Goal: Task Accomplishment & Management: Complete application form

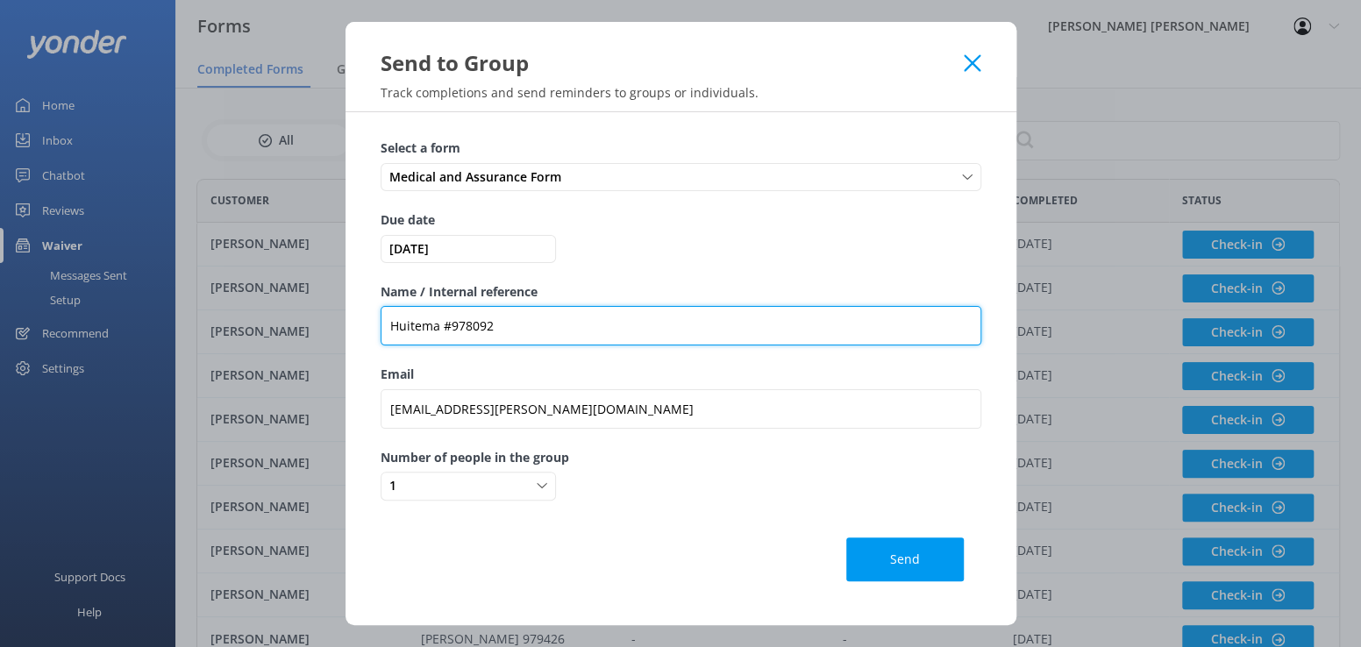
click at [191, 295] on div "Send to Group Track completions and send reminders to groups or individuals. Se…" at bounding box center [680, 323] width 1361 height 647
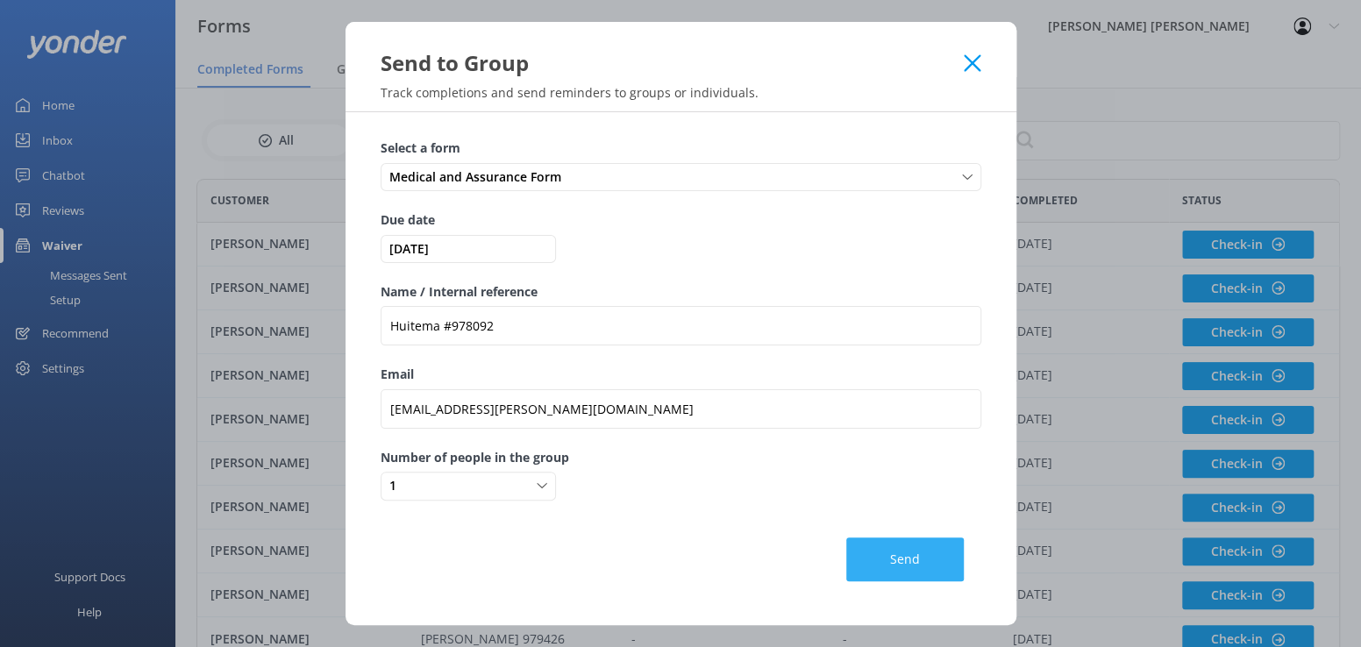
click at [881, 548] on button "Send" at bounding box center [905, 560] width 118 height 44
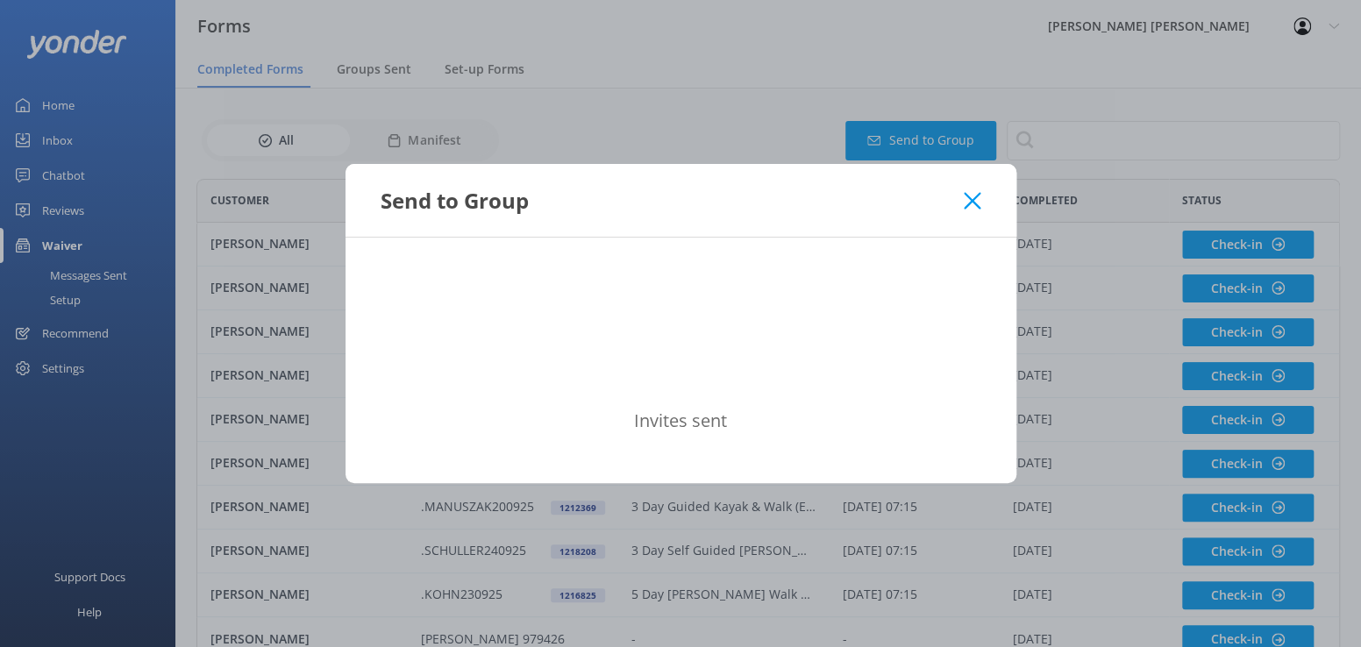
click at [980, 201] on div "Send to Group" at bounding box center [680, 200] width 671 height 73
click at [977, 202] on icon at bounding box center [972, 201] width 17 height 18
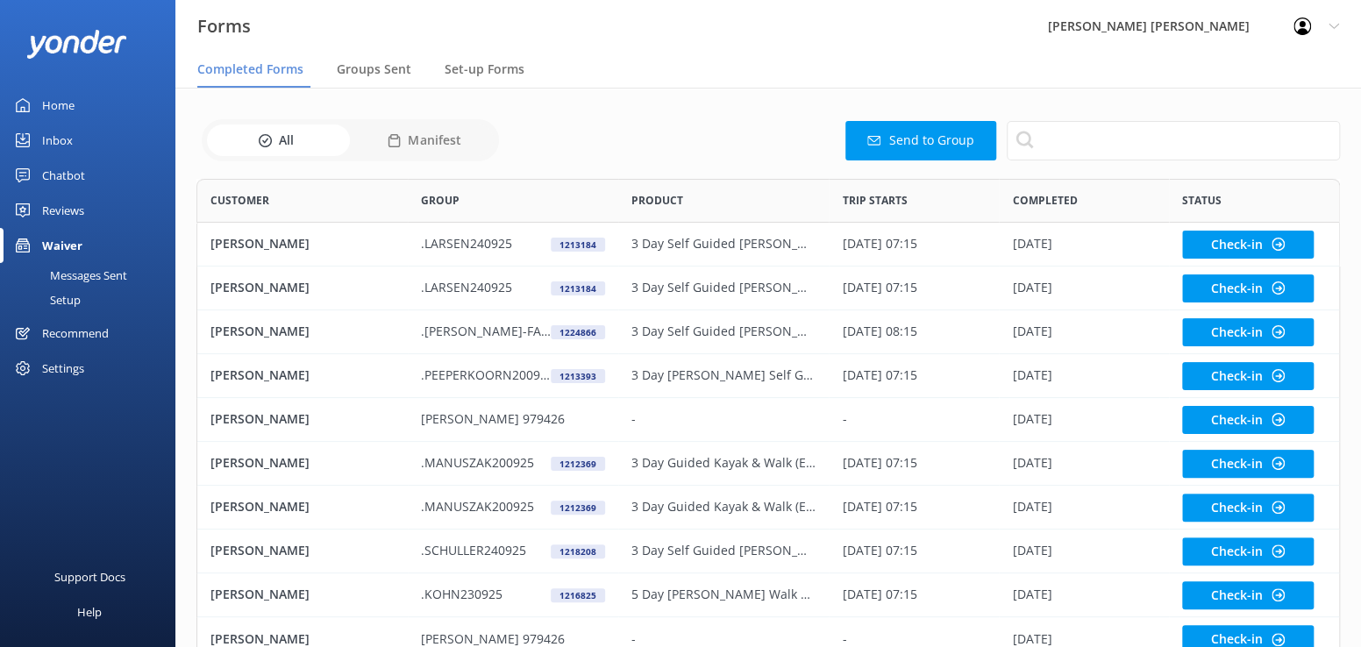
click at [898, 132] on button "Send to Group" at bounding box center [920, 140] width 151 height 39
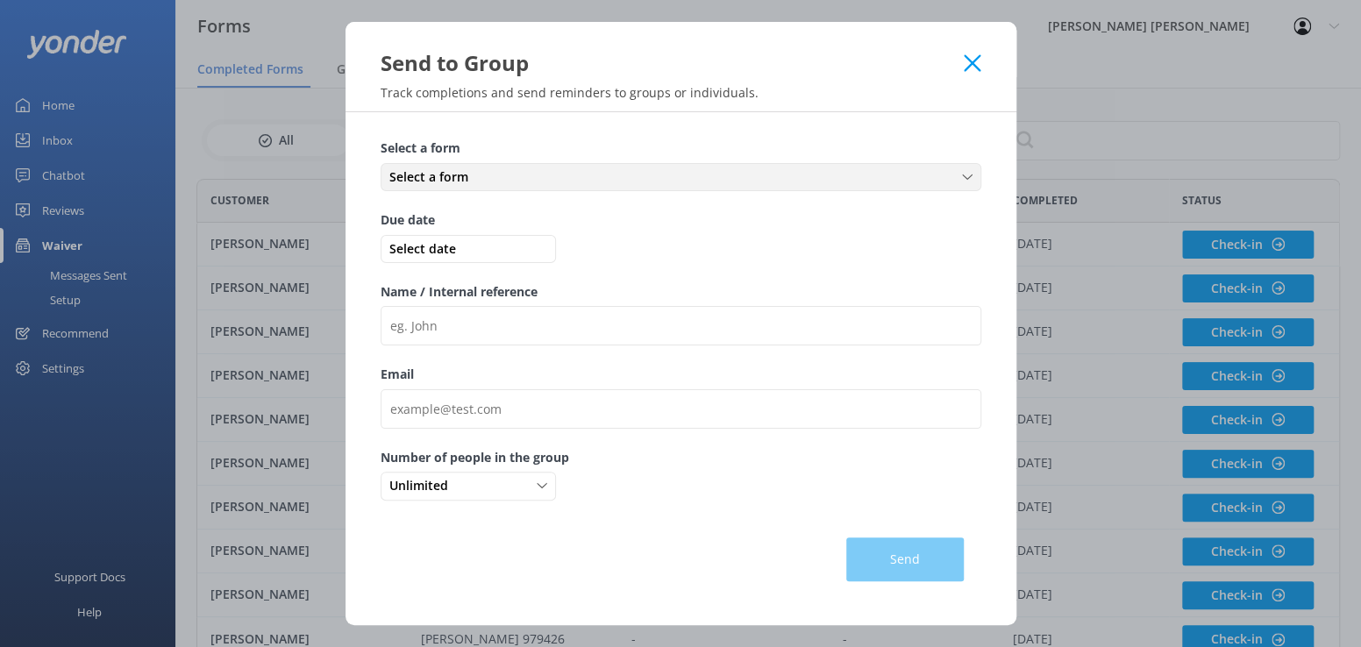
click at [468, 185] on span "Select a form" at bounding box center [433, 176] width 89 height 19
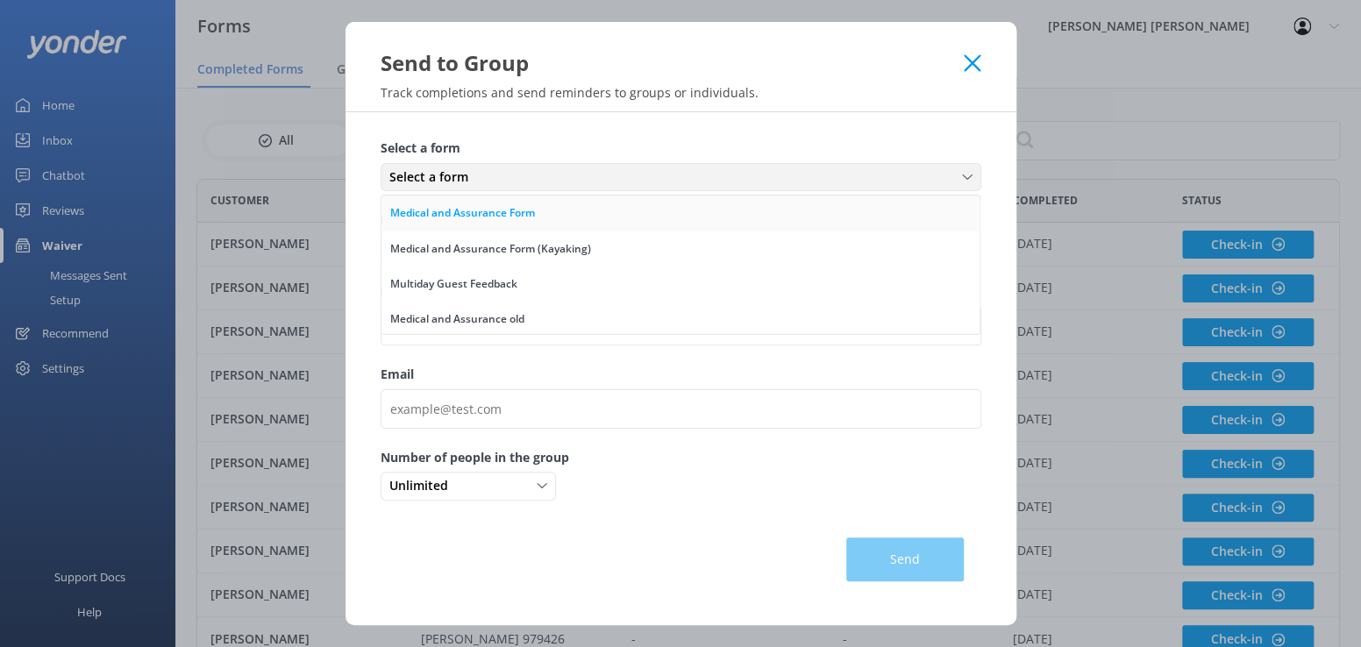
click at [470, 220] on div "Medical and Assurance Form" at bounding box center [462, 213] width 145 height 18
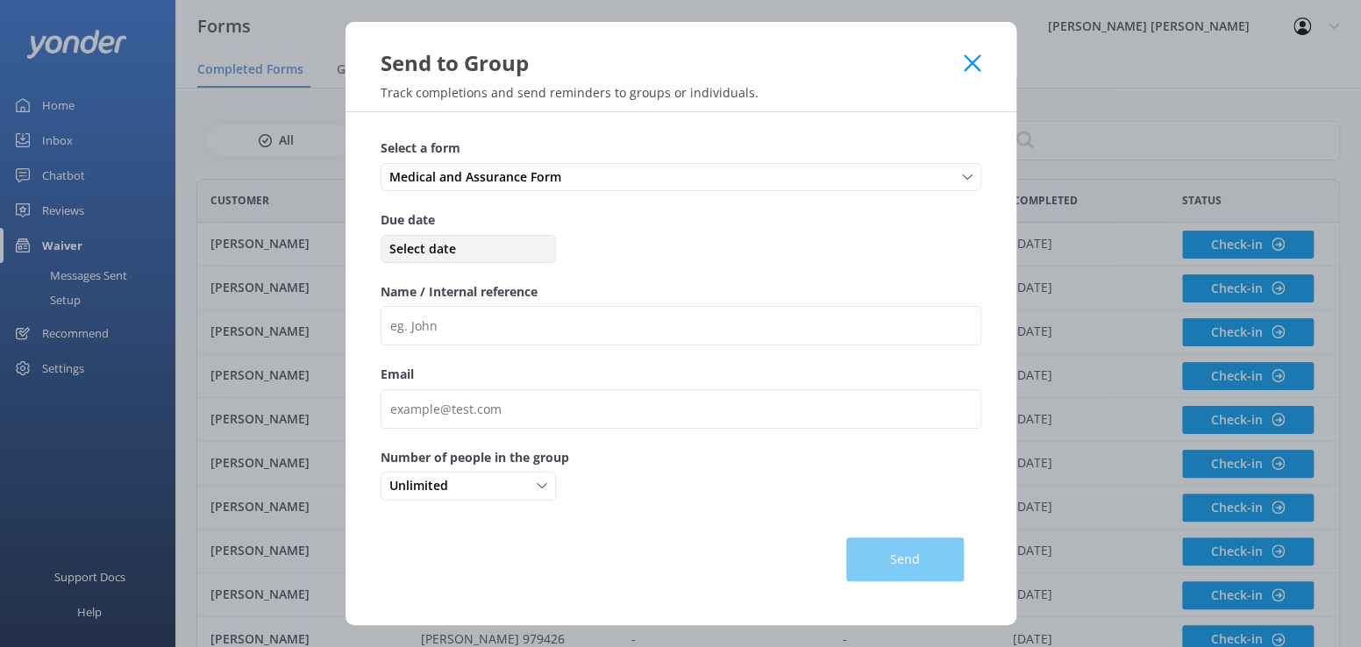
click at [457, 251] on span "Select date" at bounding box center [468, 248] width 167 height 19
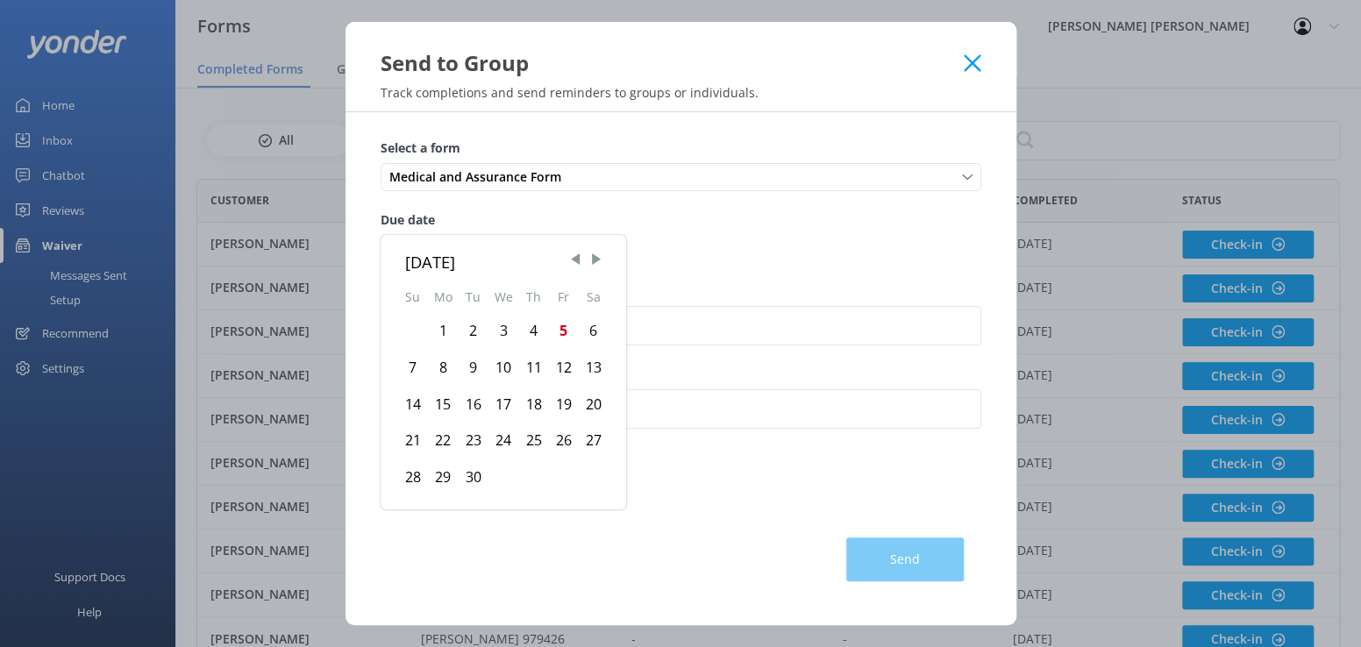
click at [502, 367] on div "10" at bounding box center [503, 368] width 31 height 37
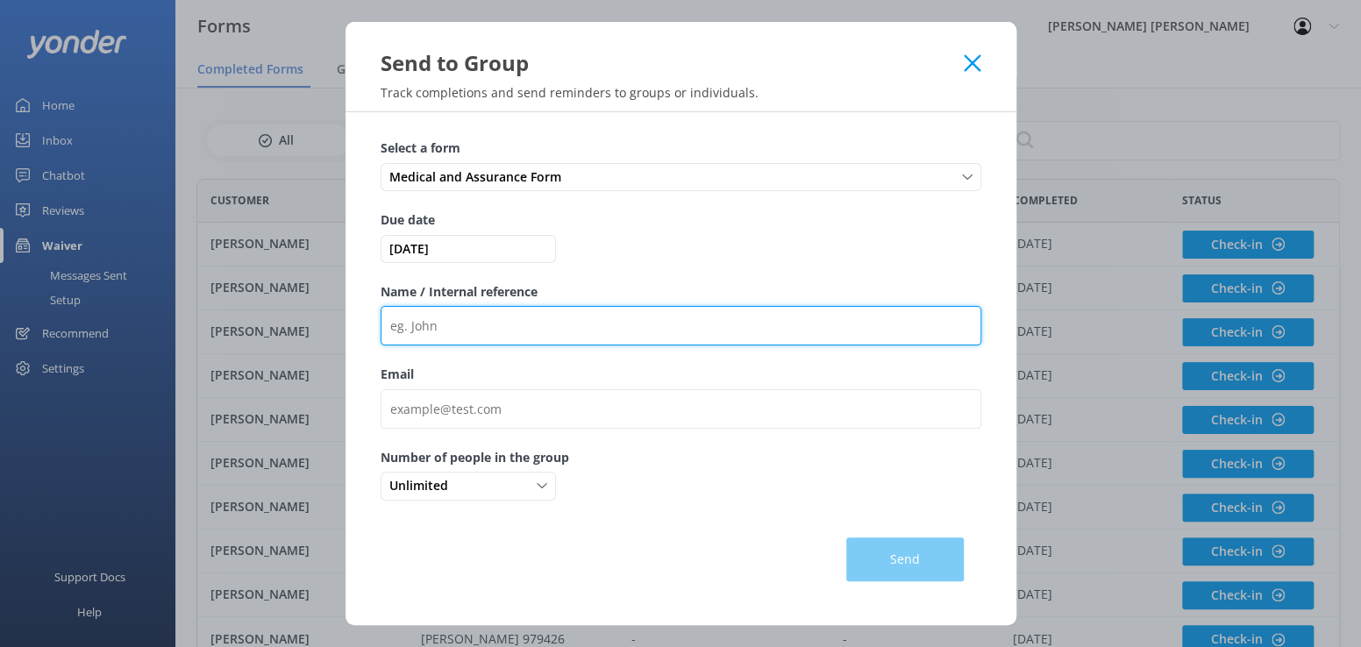
click at [448, 333] on input "Name / Internal reference" at bounding box center [681, 325] width 601 height 39
paste input "Huitema #978092"
type input "Huitema #978092"
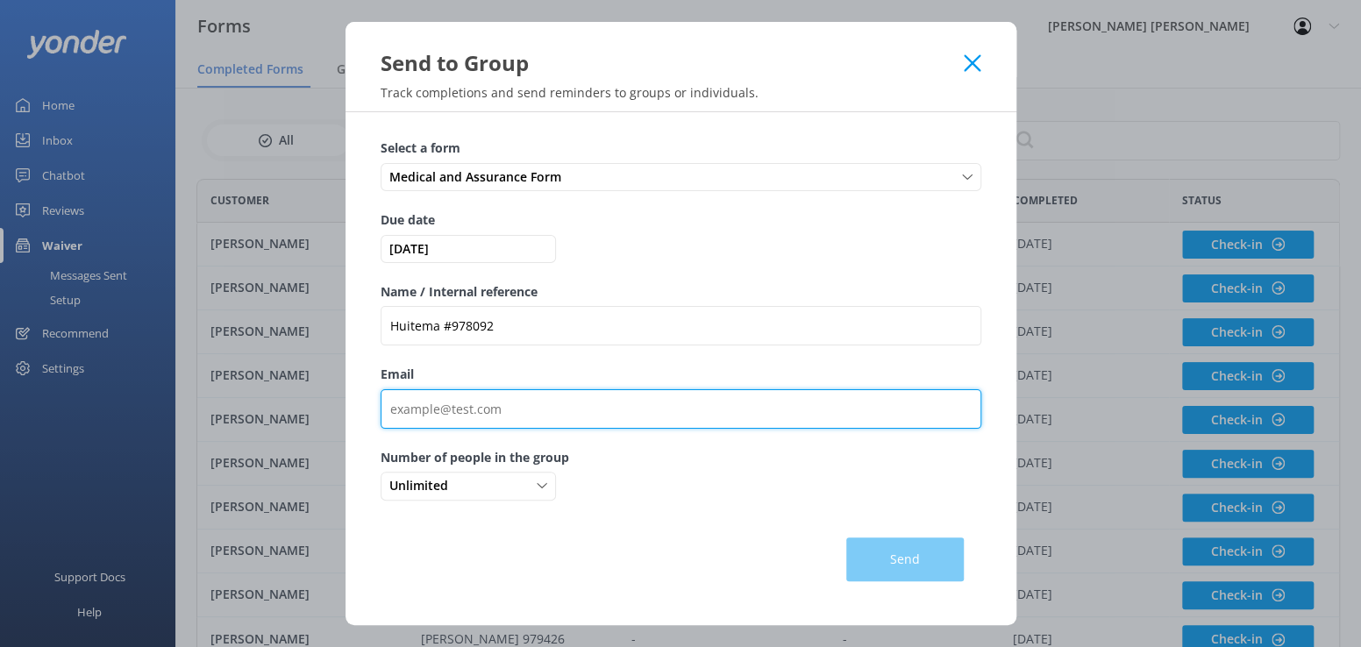
click at [444, 415] on input "Email" at bounding box center [681, 408] width 601 height 39
click at [463, 407] on input "Email" at bounding box center [681, 408] width 601 height 39
paste input "debstar35@hotmail.com"
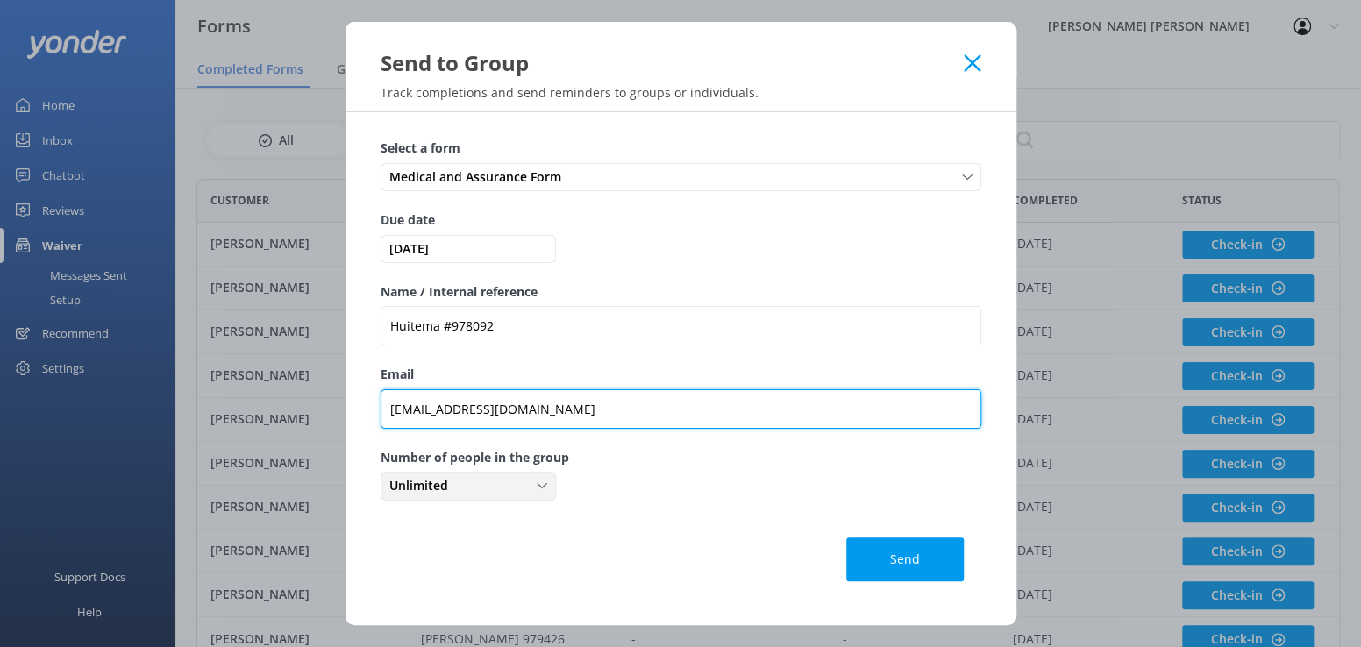
type input "debstar35@hotmail.com"
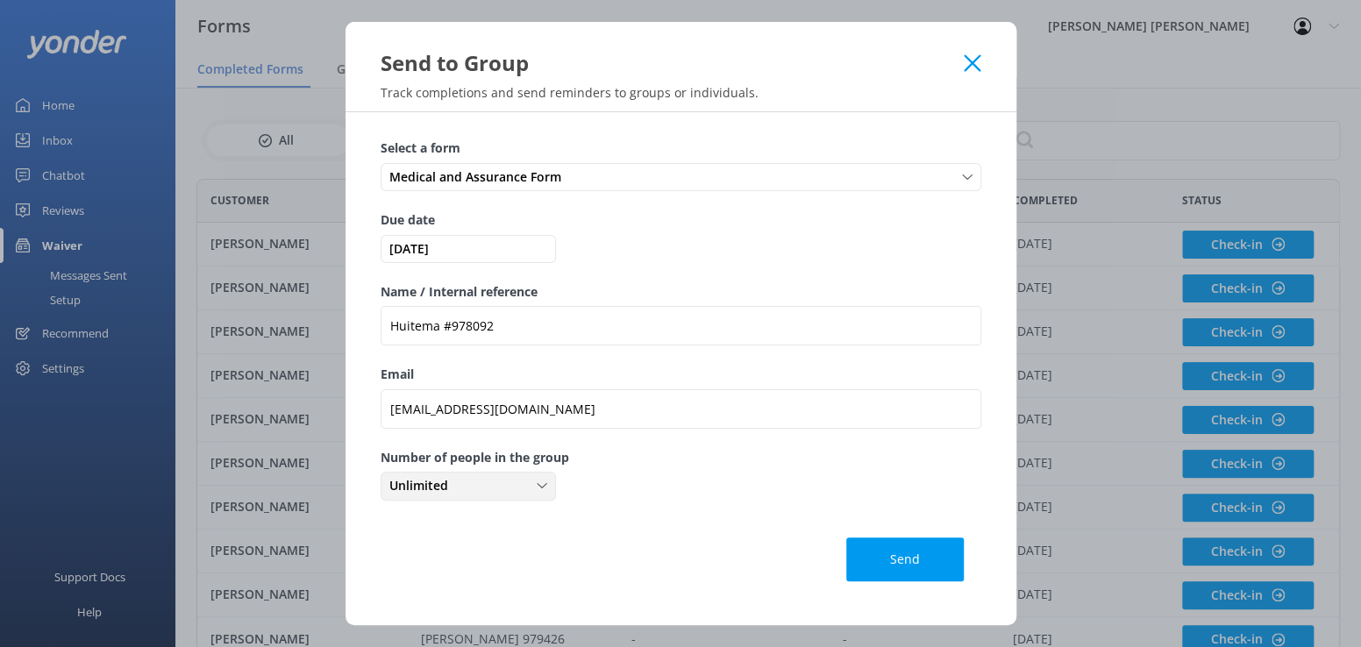
click at [512, 490] on div "Unlimited" at bounding box center [468, 485] width 167 height 19
click at [403, 555] on link "1" at bounding box center [467, 557] width 173 height 35
click at [895, 565] on button "Send" at bounding box center [905, 560] width 118 height 44
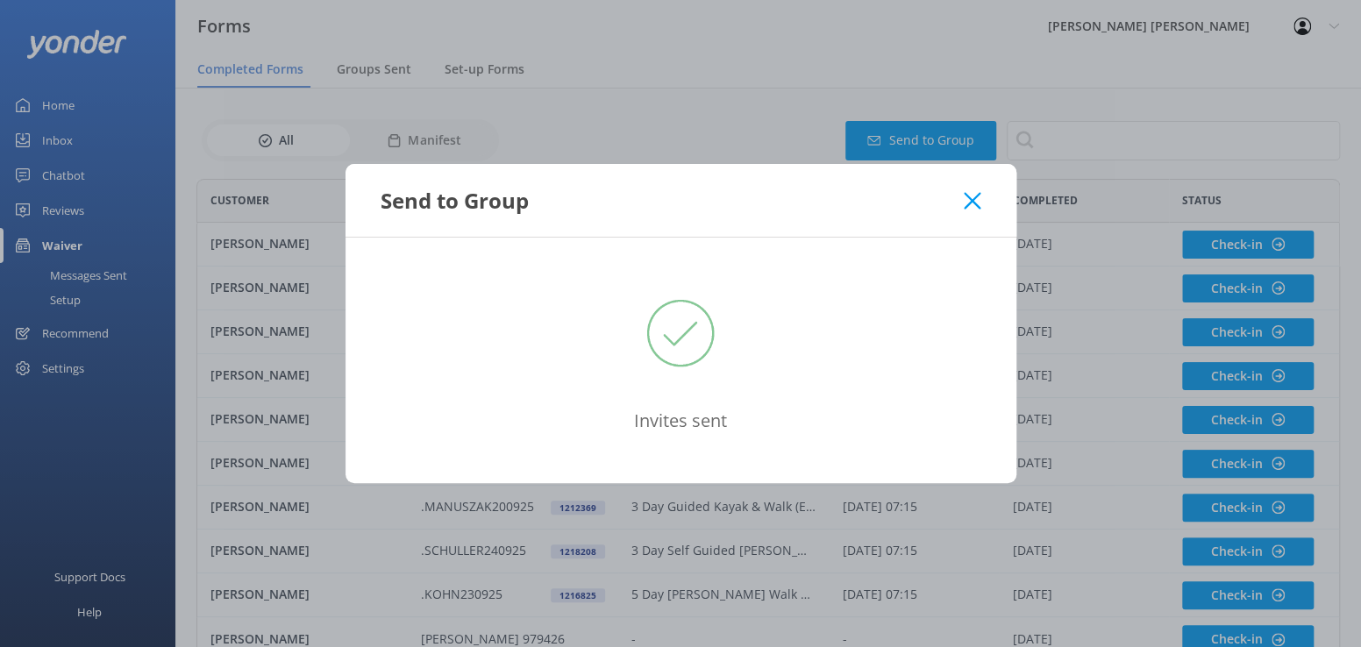
click at [972, 199] on use at bounding box center [972, 200] width 17 height 17
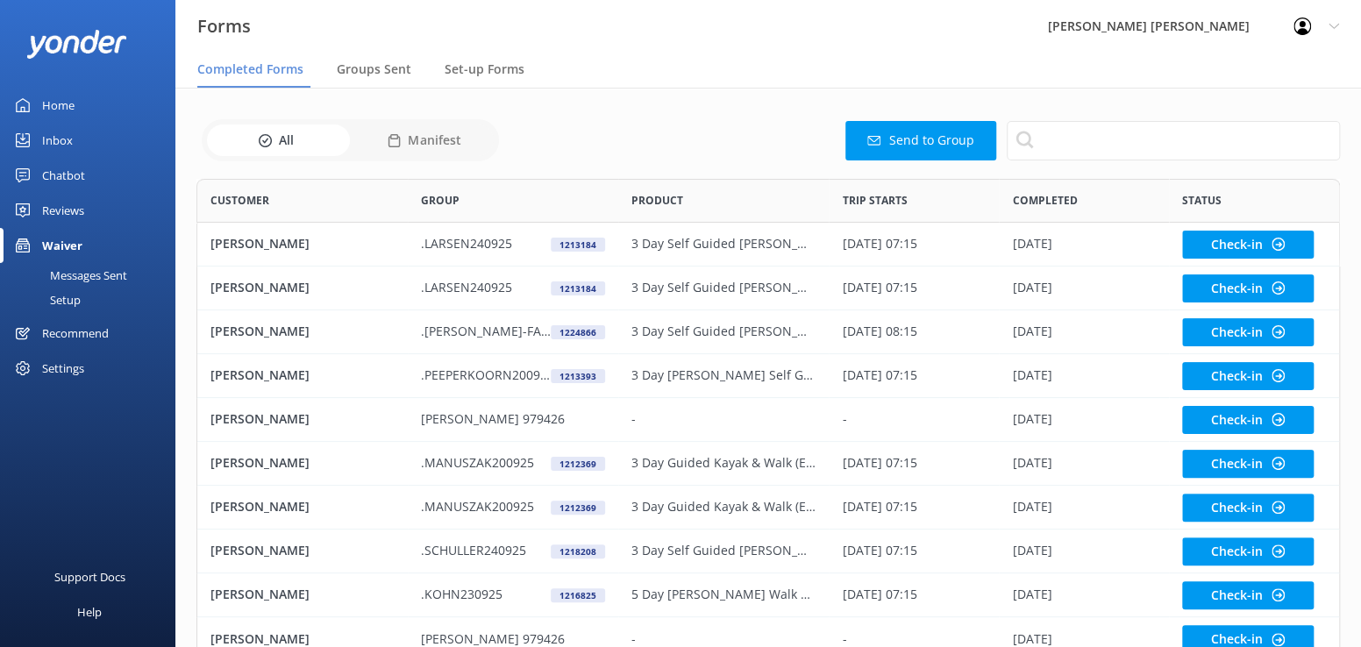
click at [55, 242] on div "Waiver" at bounding box center [62, 245] width 40 height 35
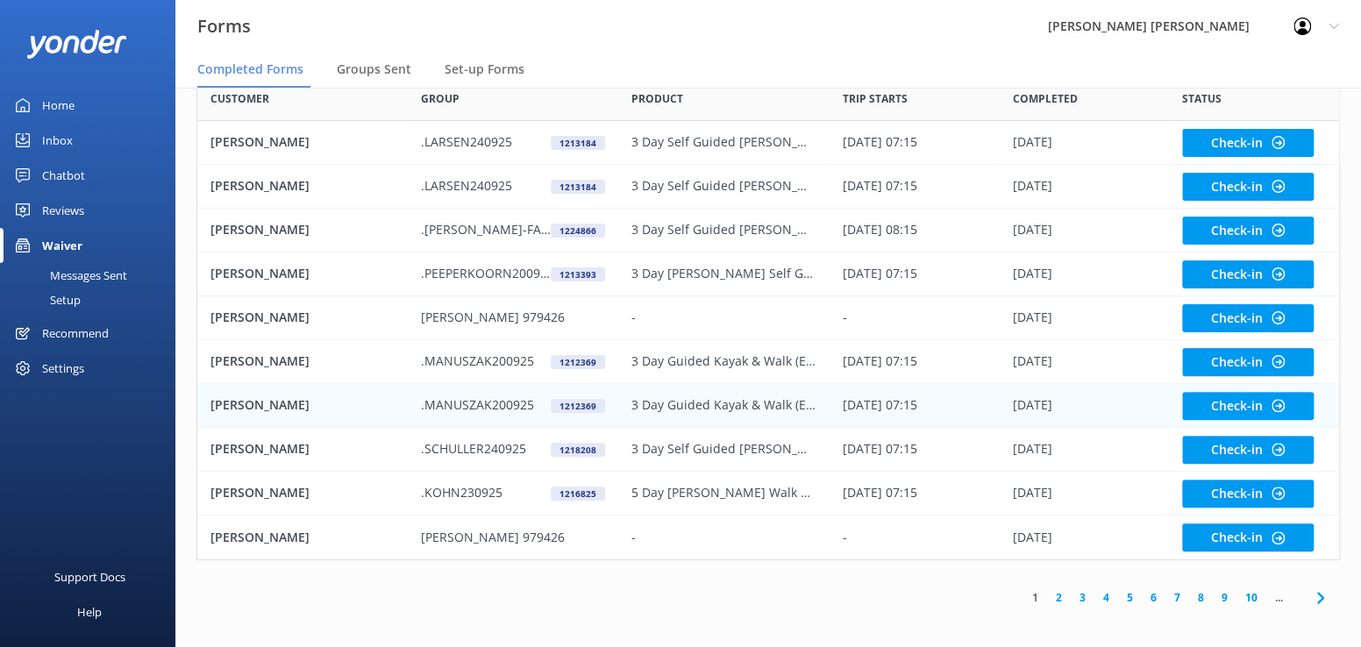
scroll to position [106, 0]
